Goal: Information Seeking & Learning: Learn about a topic

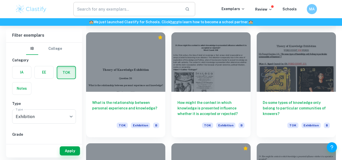
scroll to position [2472, 0]
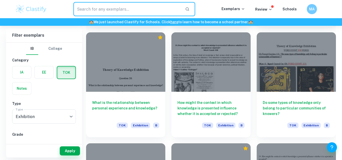
click at [118, 12] on input "text" at bounding box center [127, 9] width 108 height 14
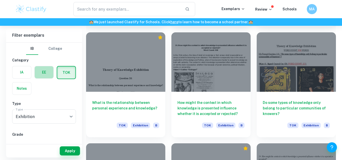
click at [47, 72] on label "button" at bounding box center [44, 72] width 19 height 12
click at [0, 0] on input "radio" at bounding box center [0, 0] width 0 height 0
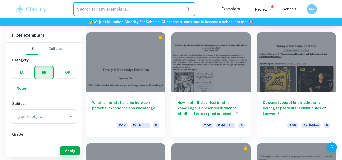
click at [107, 9] on input "text" at bounding box center [127, 9] width 108 height 14
type input "Biology EE"
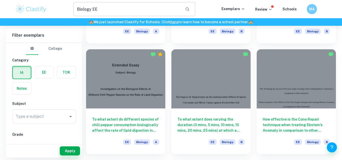
scroll to position [561, 0]
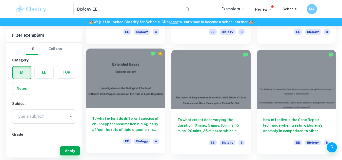
click at [115, 116] on h6 "To what extent do different species of chili pepper consumption biologically af…" at bounding box center [125, 124] width 67 height 17
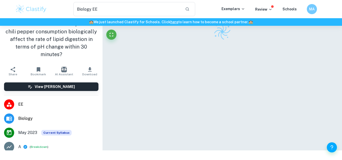
click at [56, 50] on h1 "To what extent do different species of chili pepper consumption biologically af…" at bounding box center [51, 39] width 94 height 38
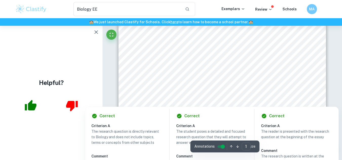
scroll to position [136, 0]
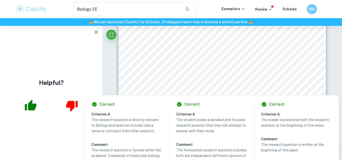
drag, startPoint x: 191, startPoint y: 65, endPoint x: 143, endPoint y: 81, distance: 50.6
click at [143, 81] on div "Extended Essay Subject: Biology Investigation on the Biological Effects of Diff…" at bounding box center [223, 29] width 208 height 269
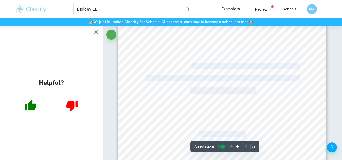
click at [145, 85] on div "Extended Essay Subject: Biology Investigation on the Biological Effects of Diff…" at bounding box center [223, 29] width 208 height 269
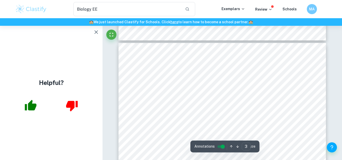
scroll to position [563, 0]
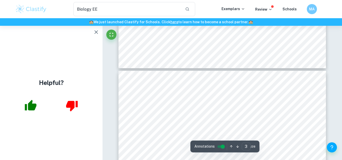
type input "2"
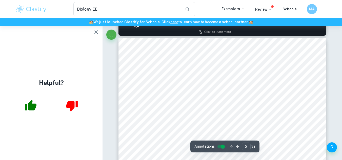
scroll to position [308, 0]
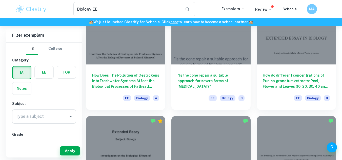
scroll to position [489, 0]
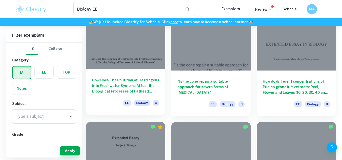
click at [128, 85] on h6 "How Does The Pollution of Oestrogens into Freshwater Systems Affect the Biologi…" at bounding box center [125, 85] width 67 height 17
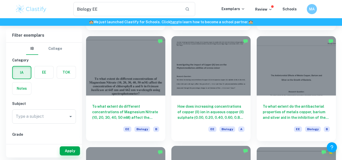
scroll to position [352, 0]
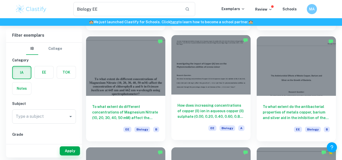
click at [205, 109] on h6 "How does increasing concentrations of copper (II) ion in aqueous copper (II) su…" at bounding box center [211, 111] width 67 height 17
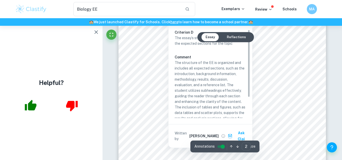
scroll to position [359, 0]
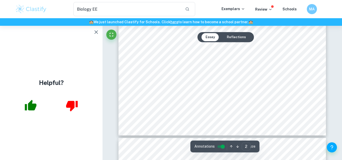
type input "3"
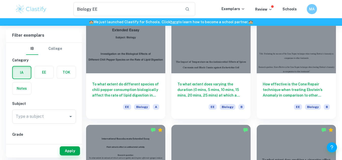
scroll to position [597, 0]
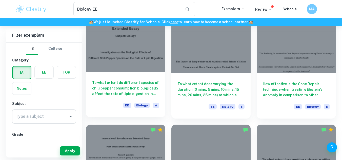
click at [119, 93] on h6 "To what extent do different species of chili pepper consumption biologically af…" at bounding box center [125, 88] width 67 height 17
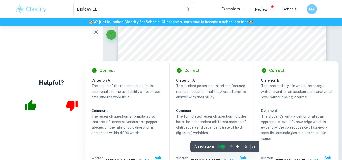
scroll to position [631, 0]
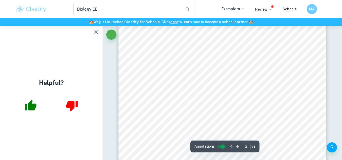
click at [127, 35] on div "3 1. INTRODUCTION 1.1. Research question To what extent do different species of…" at bounding box center [223, 109] width 208 height 269
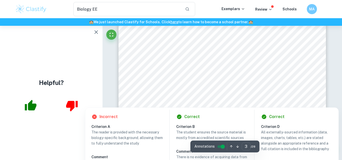
scroll to position [751, 0]
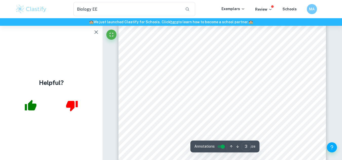
scroll to position [384, 0]
type input "1"
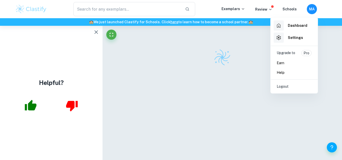
click at [327, 9] on div at bounding box center [171, 80] width 342 height 160
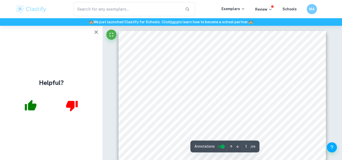
scroll to position [391, 0]
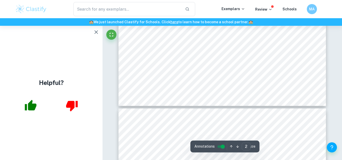
type input "3"
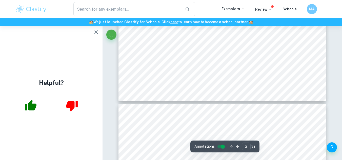
scroll to position [780, 0]
